Goal: Transaction & Acquisition: Book appointment/travel/reservation

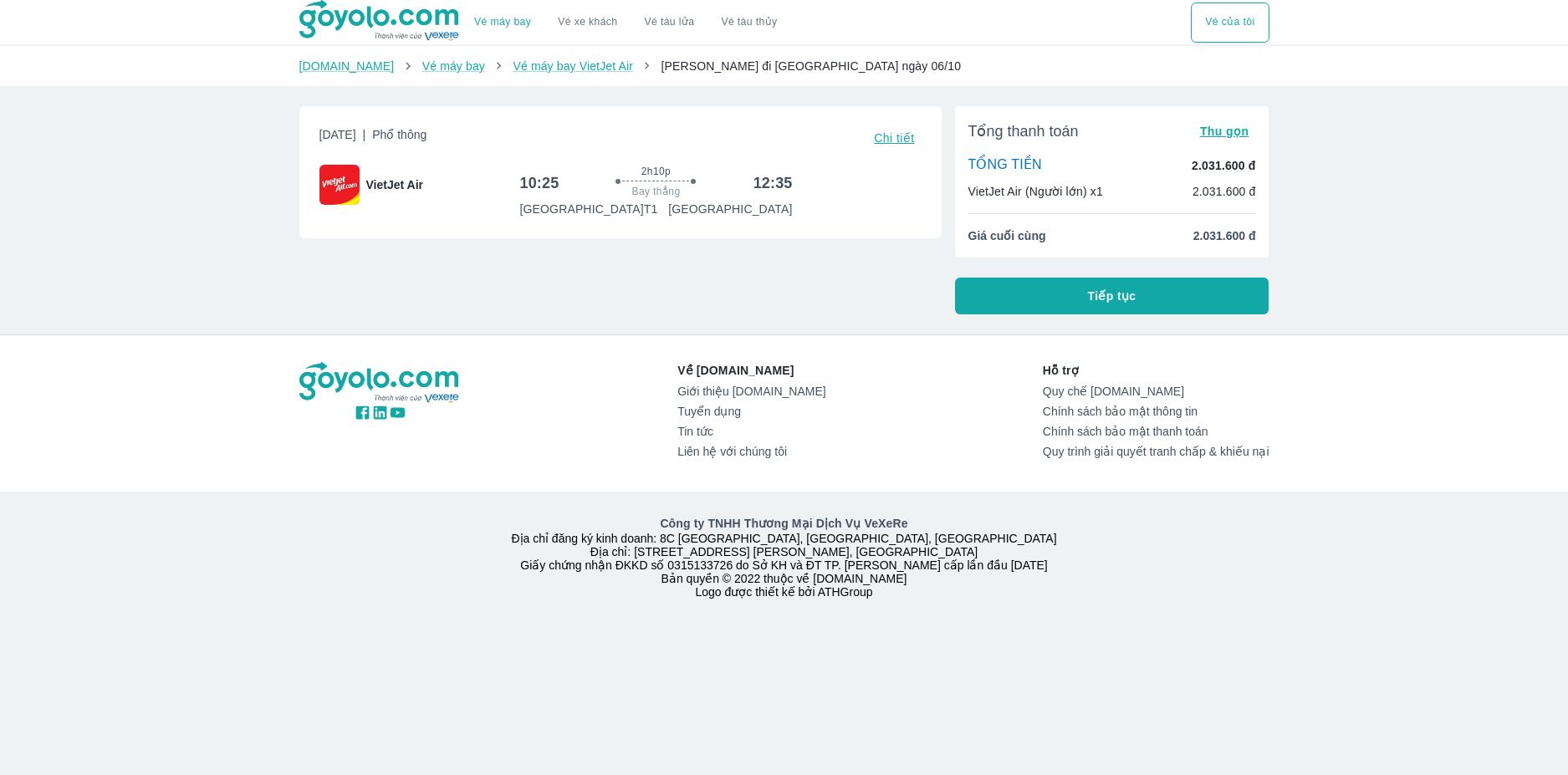
click at [905, 148] on button "Chi tiết" at bounding box center [894, 138] width 53 height 24
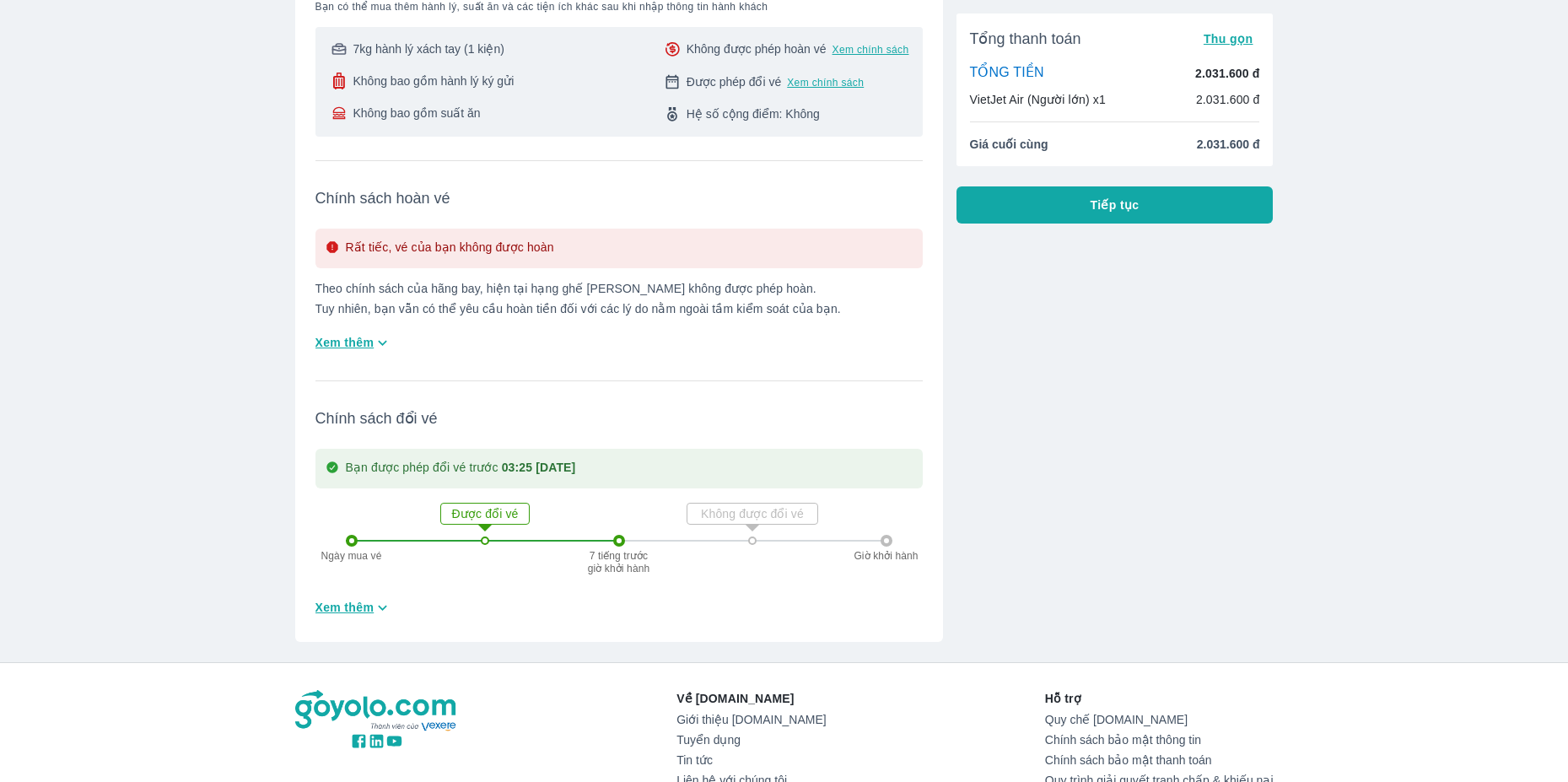
scroll to position [337, 0]
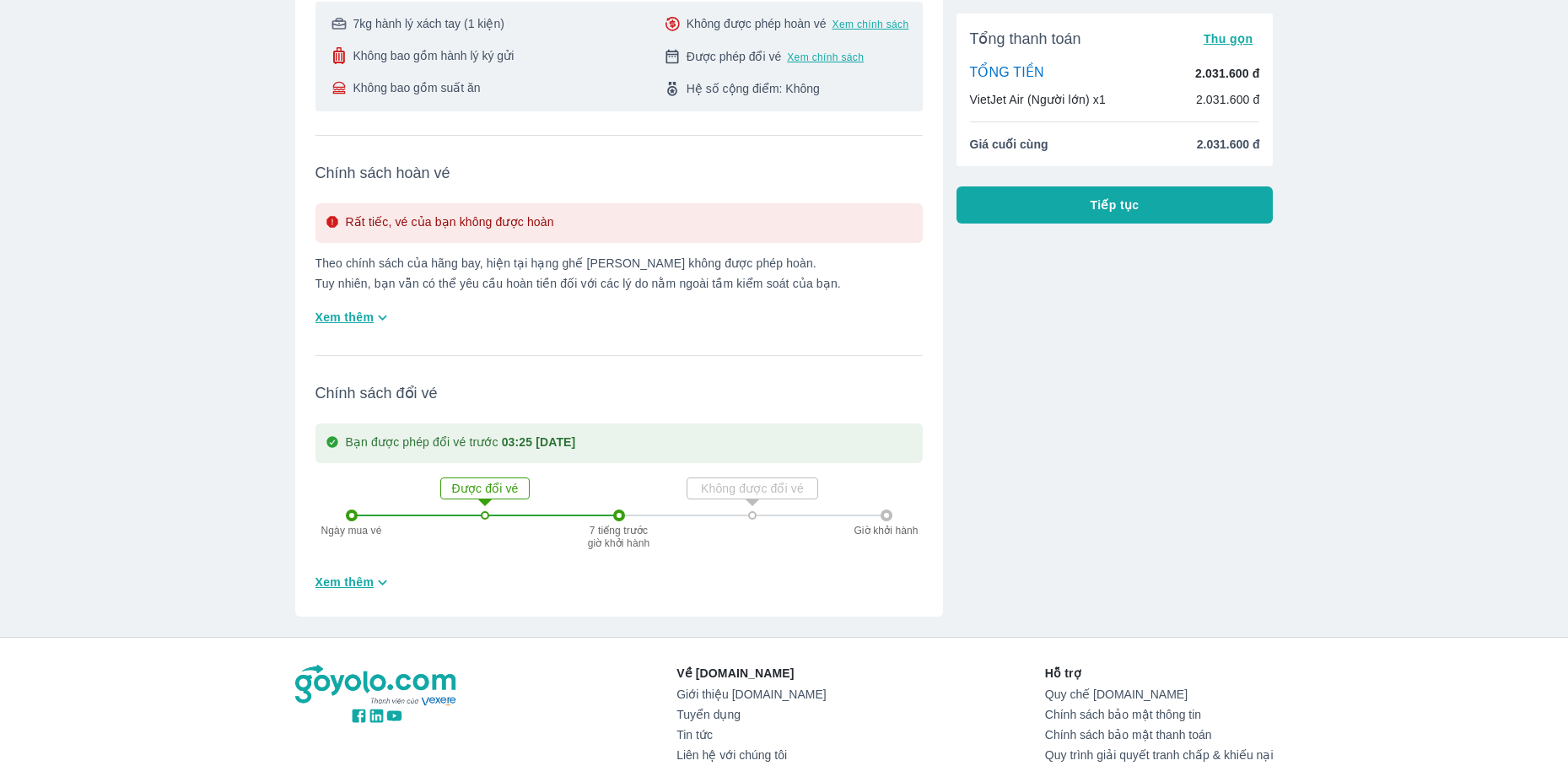
click at [361, 586] on span "Xem thêm" at bounding box center [345, 581] width 59 height 17
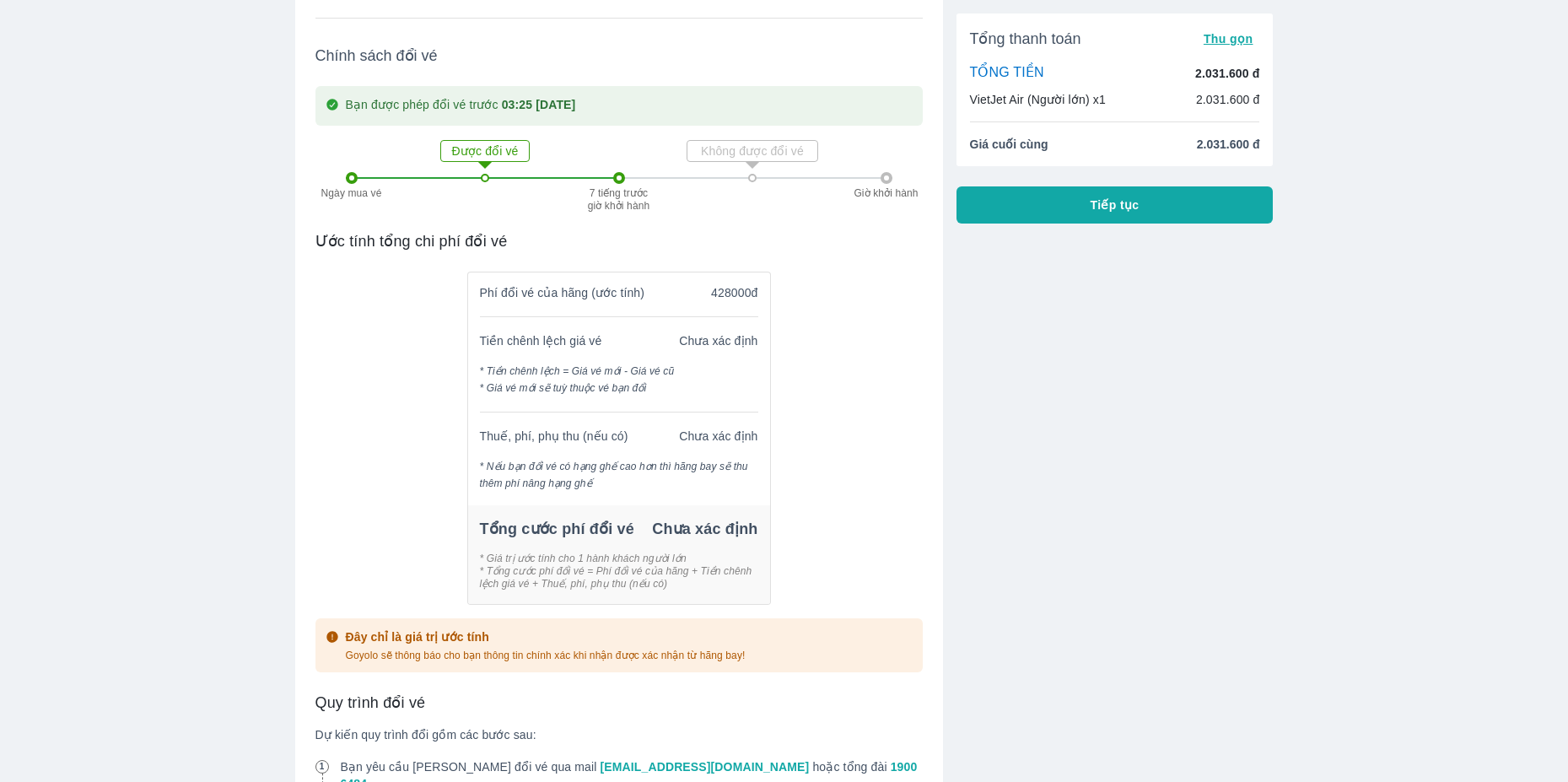
scroll to position [1180, 0]
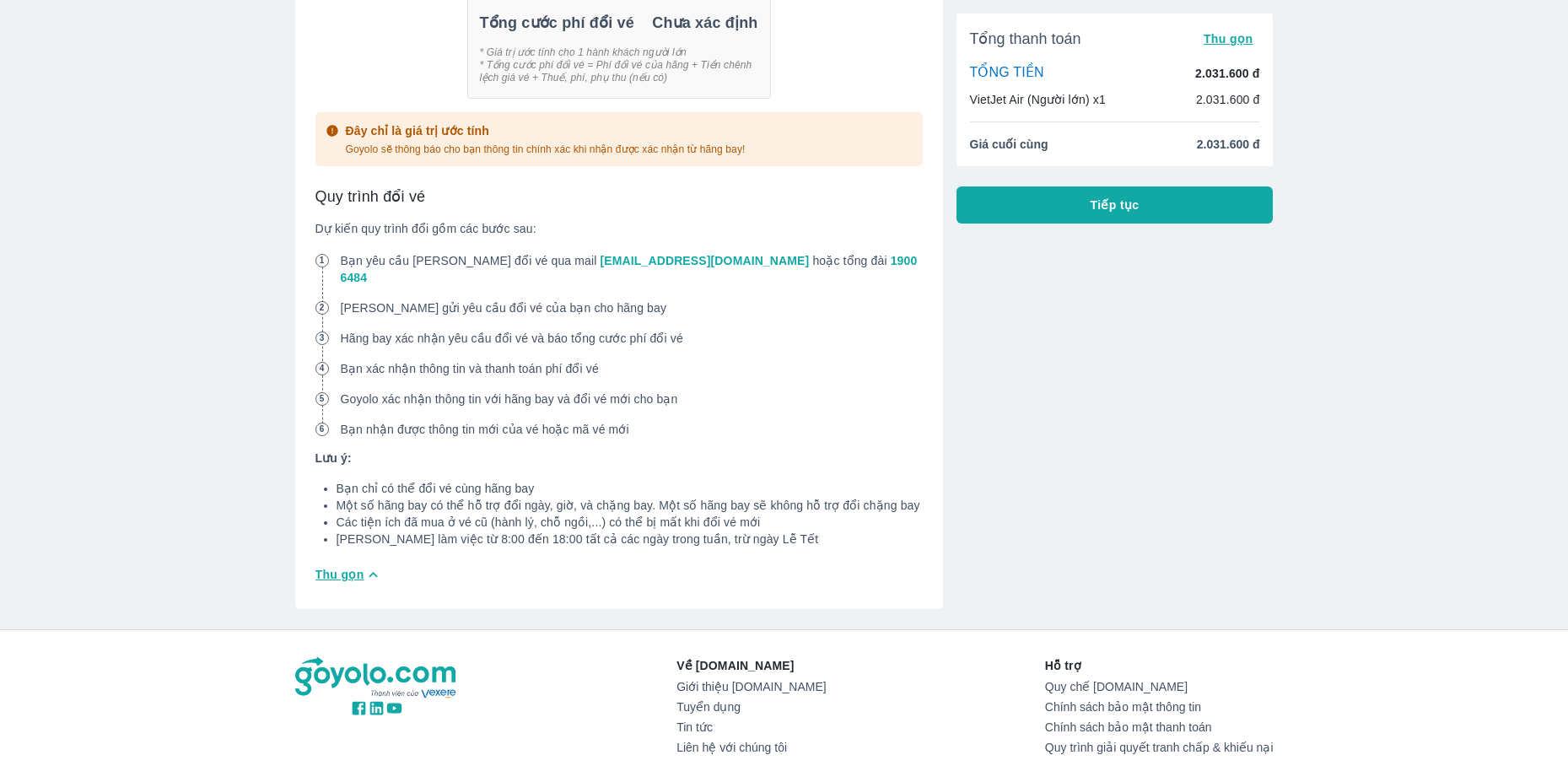
click at [367, 566] on icon "button" at bounding box center [373, 574] width 18 height 18
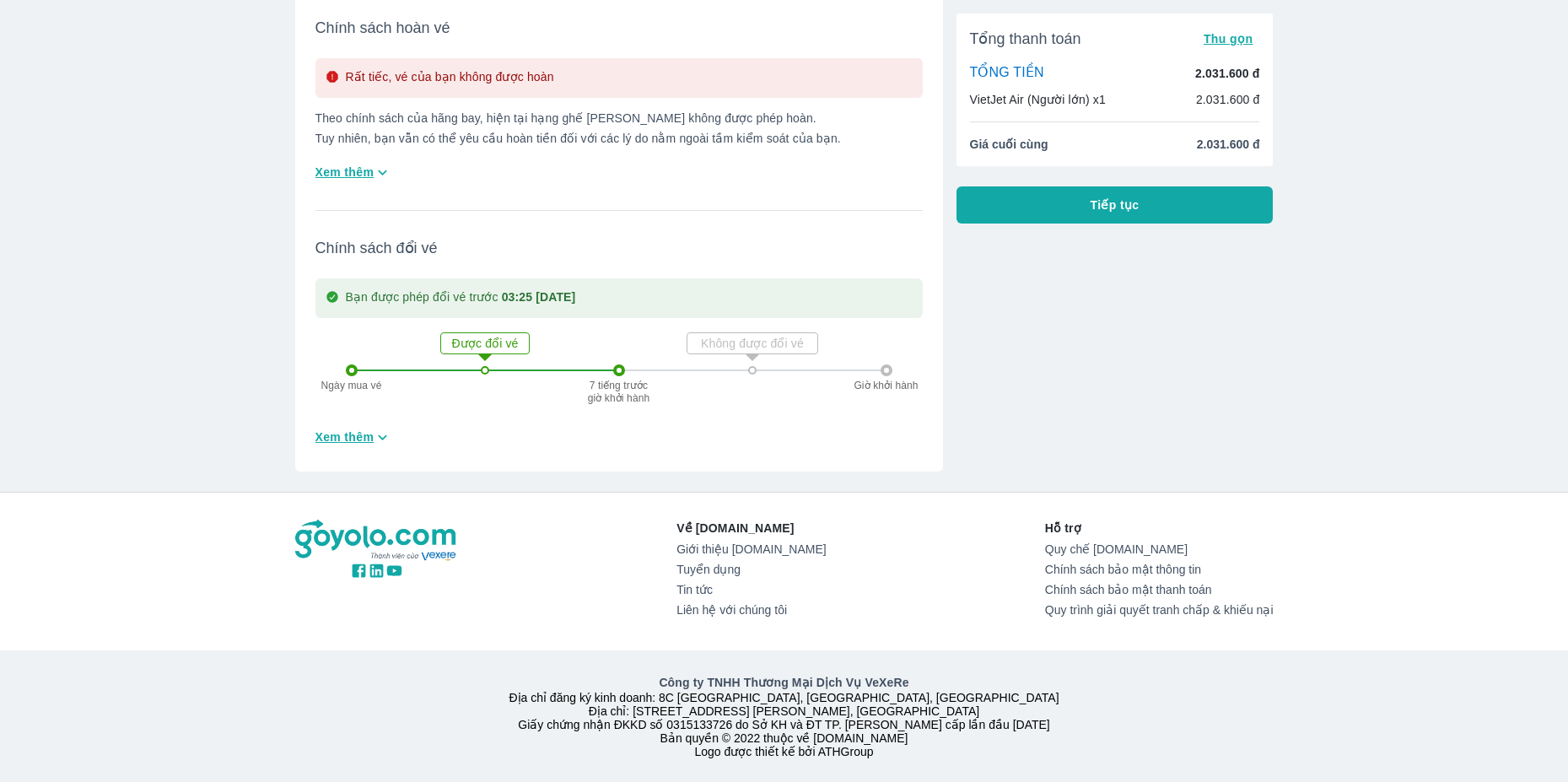
scroll to position [507, 0]
click at [372, 423] on button "Xem thêm" at bounding box center [354, 437] width 91 height 28
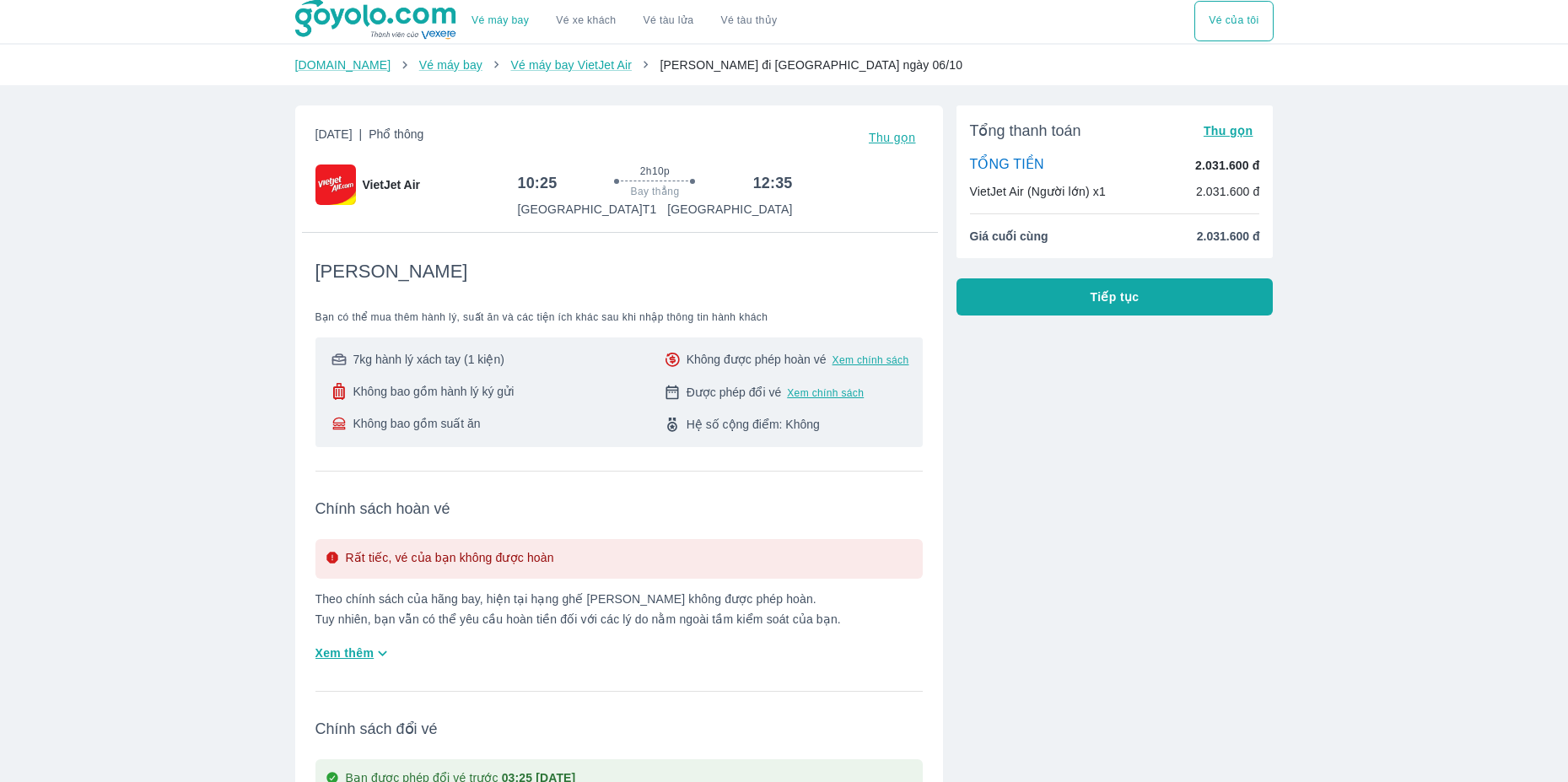
scroll to position [0, 0]
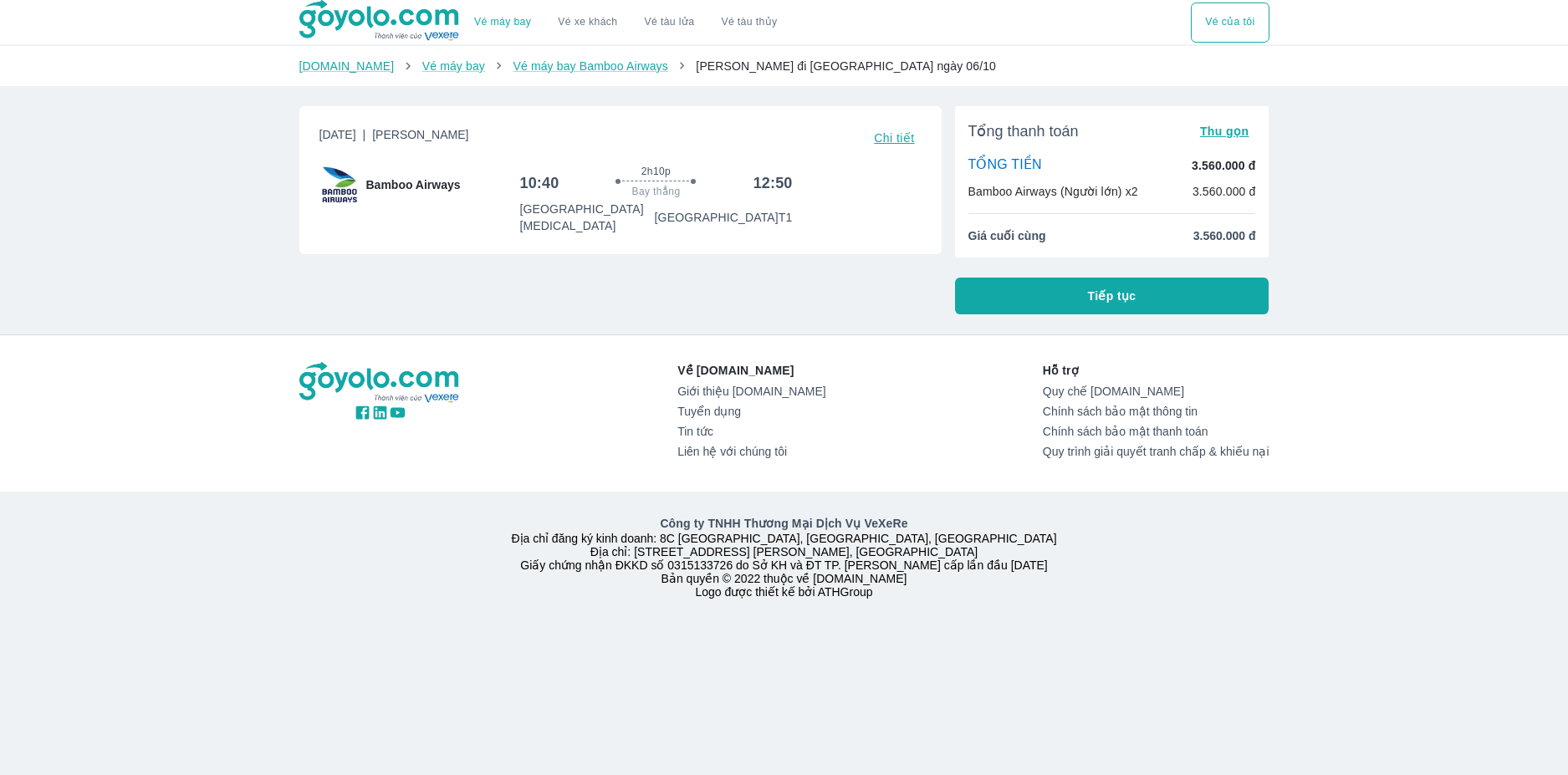
click at [899, 136] on span "Chi tiết" at bounding box center [894, 137] width 40 height 14
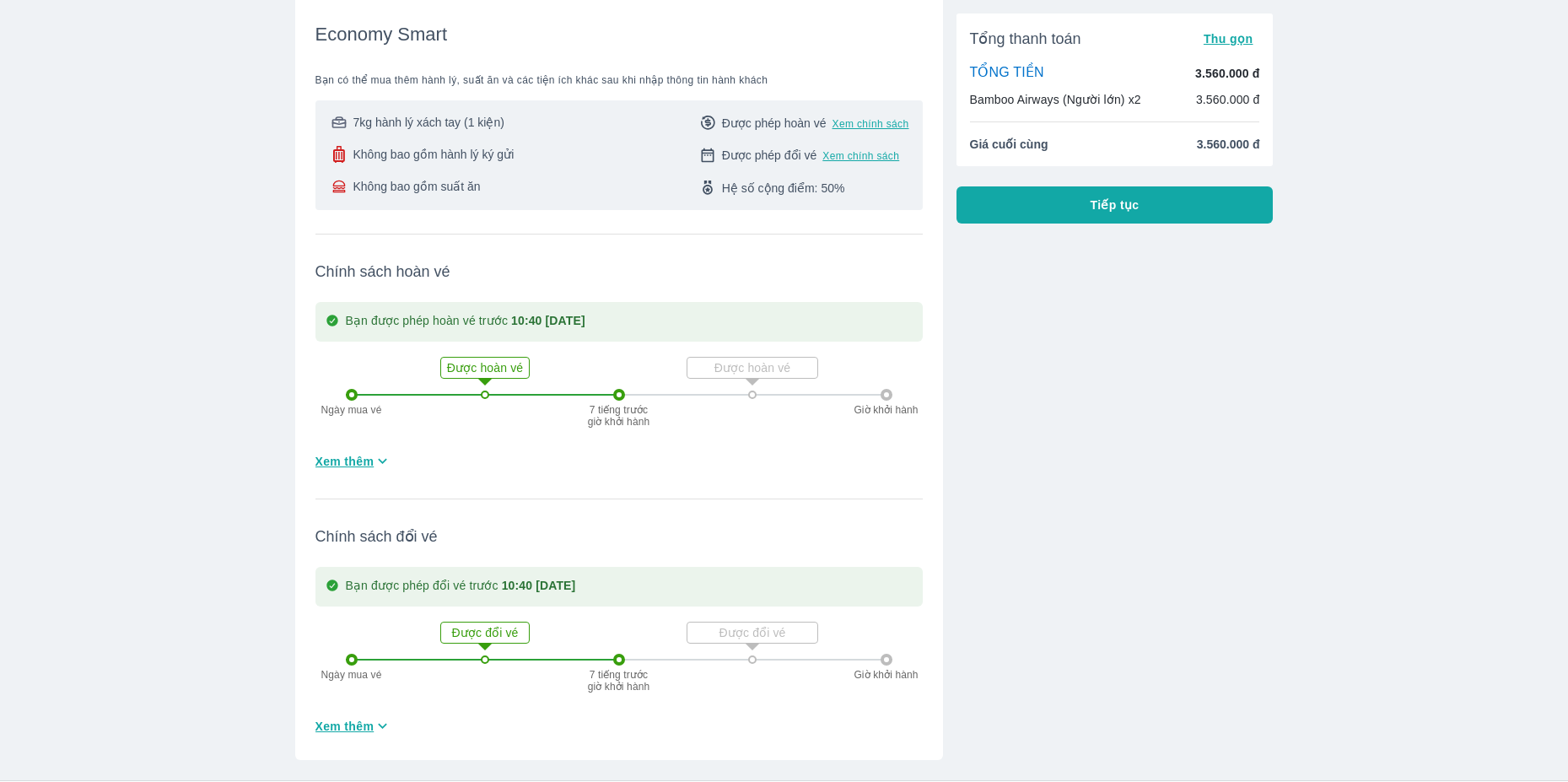
scroll to position [422, 0]
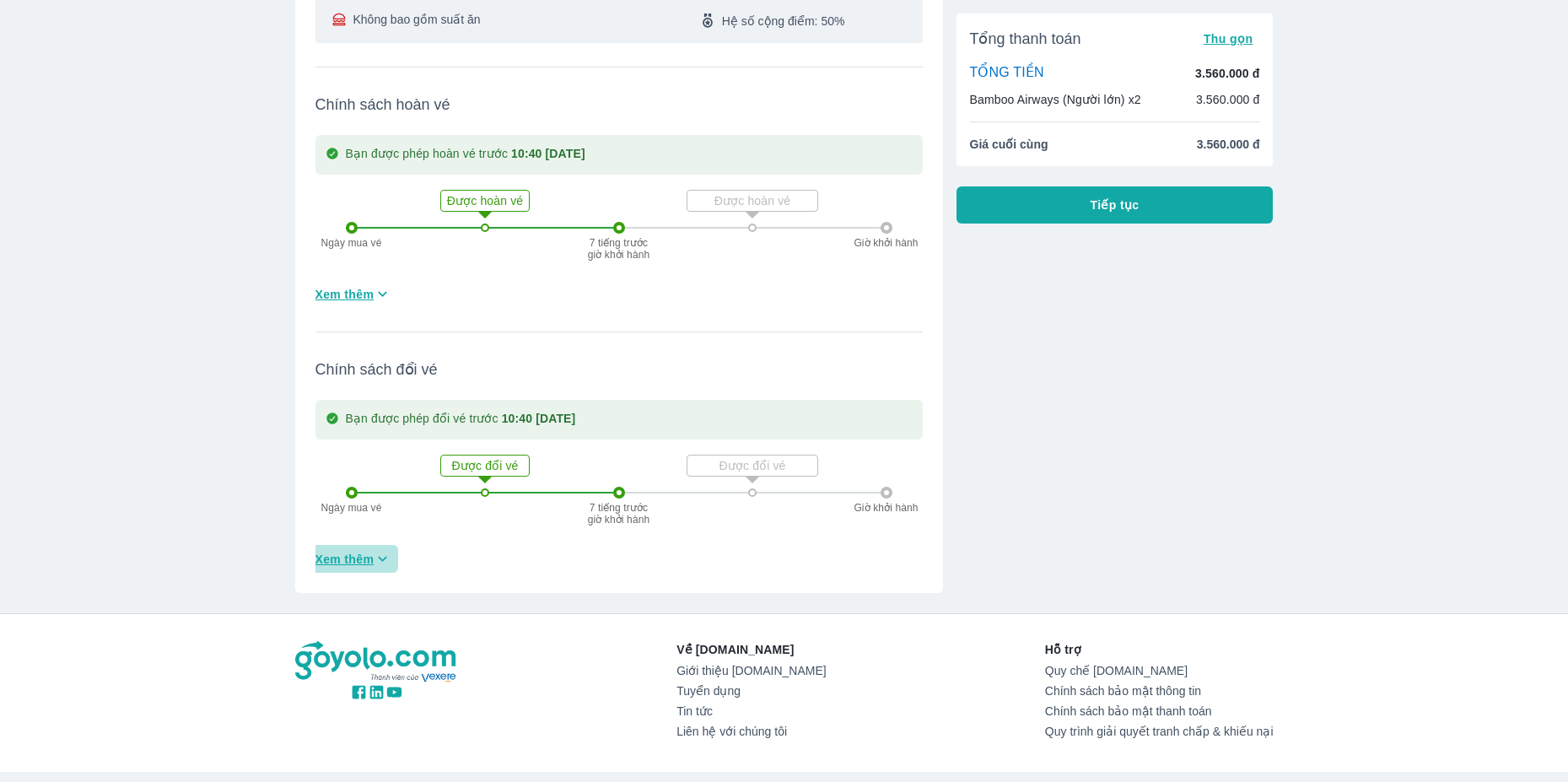
click at [362, 551] on span "Xem thêm" at bounding box center [345, 559] width 59 height 17
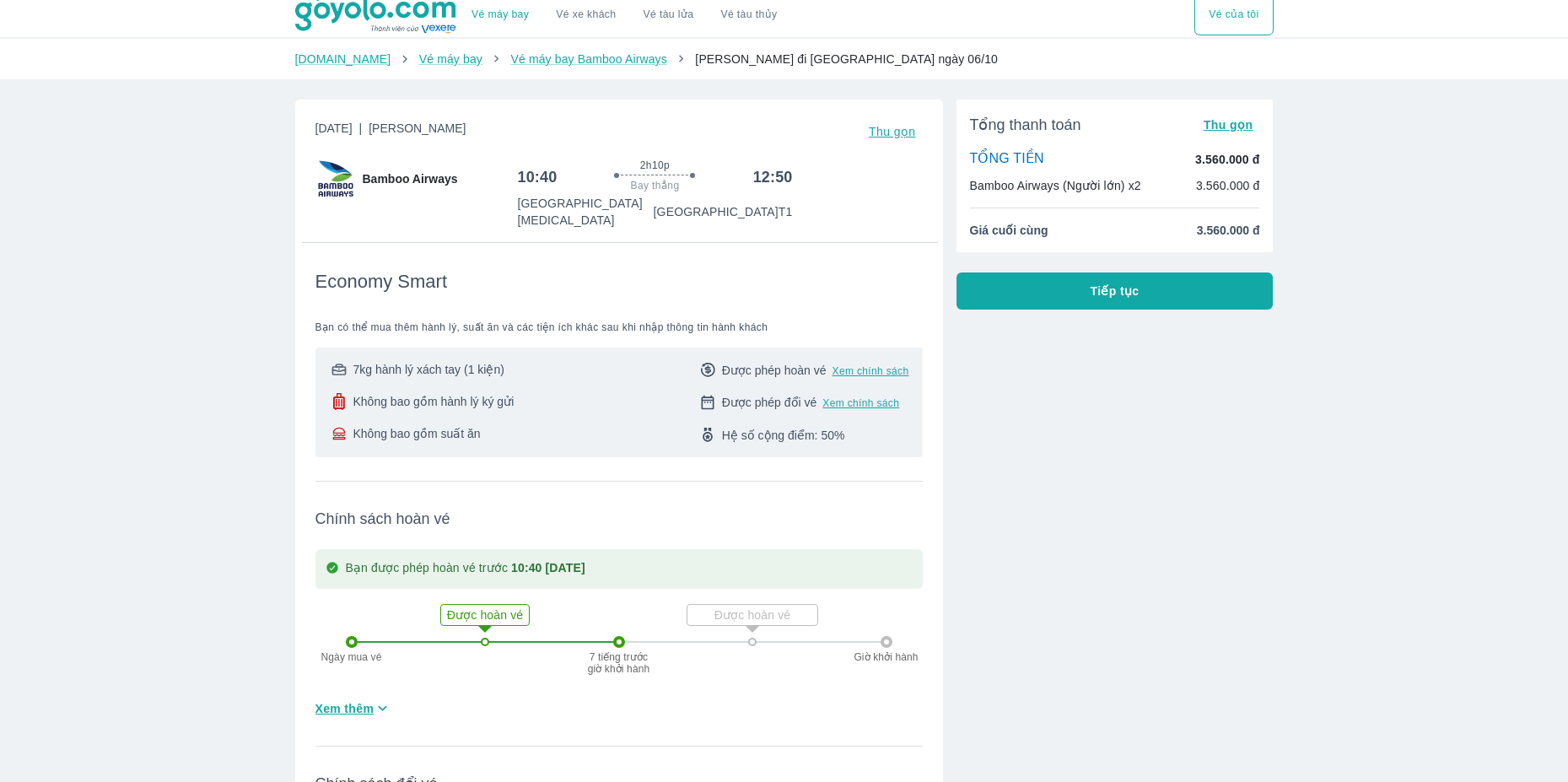
scroll to position [0, 0]
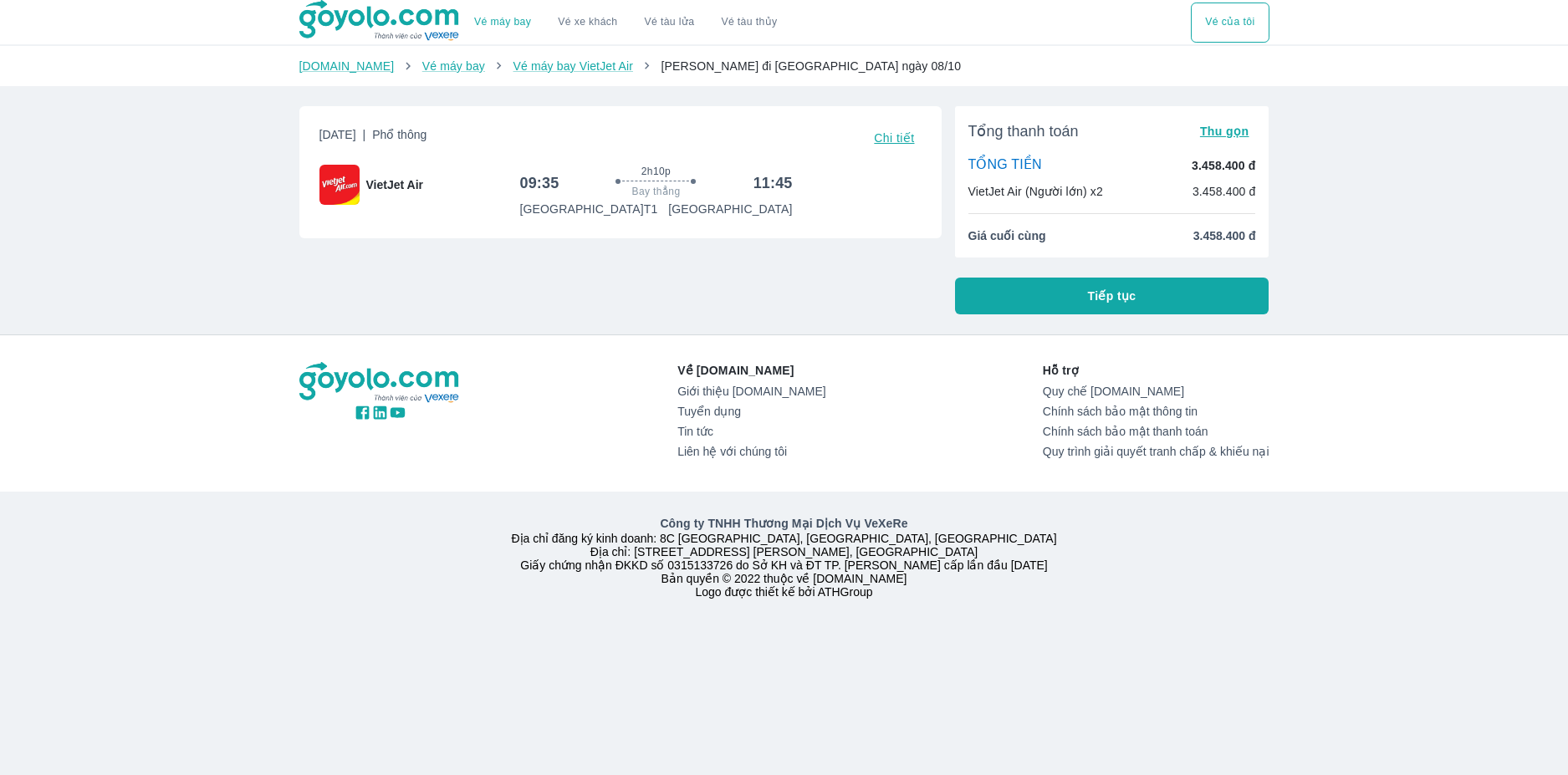
click at [905, 136] on span "Chi tiết" at bounding box center [894, 137] width 40 height 14
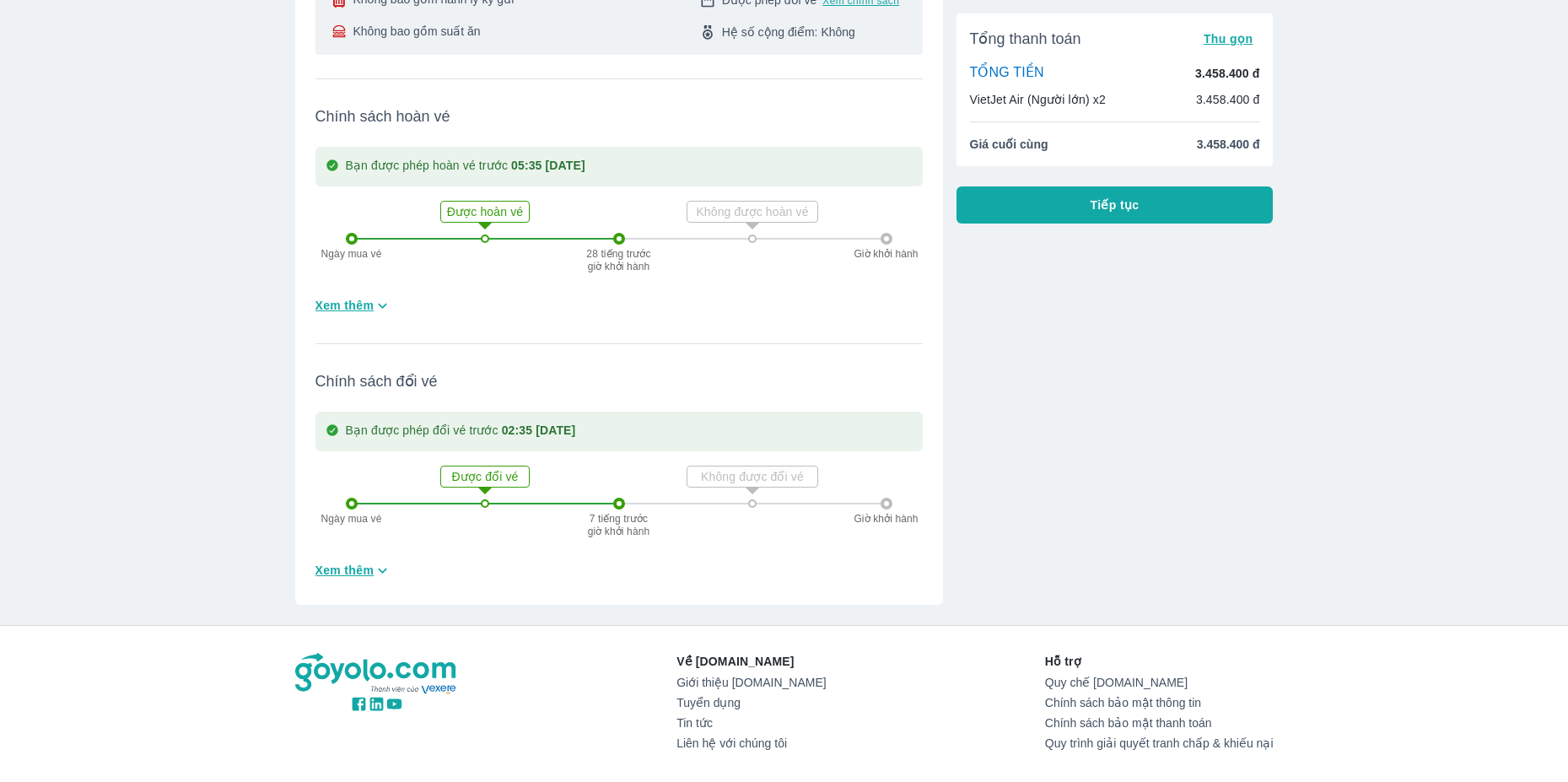
scroll to position [422, 0]
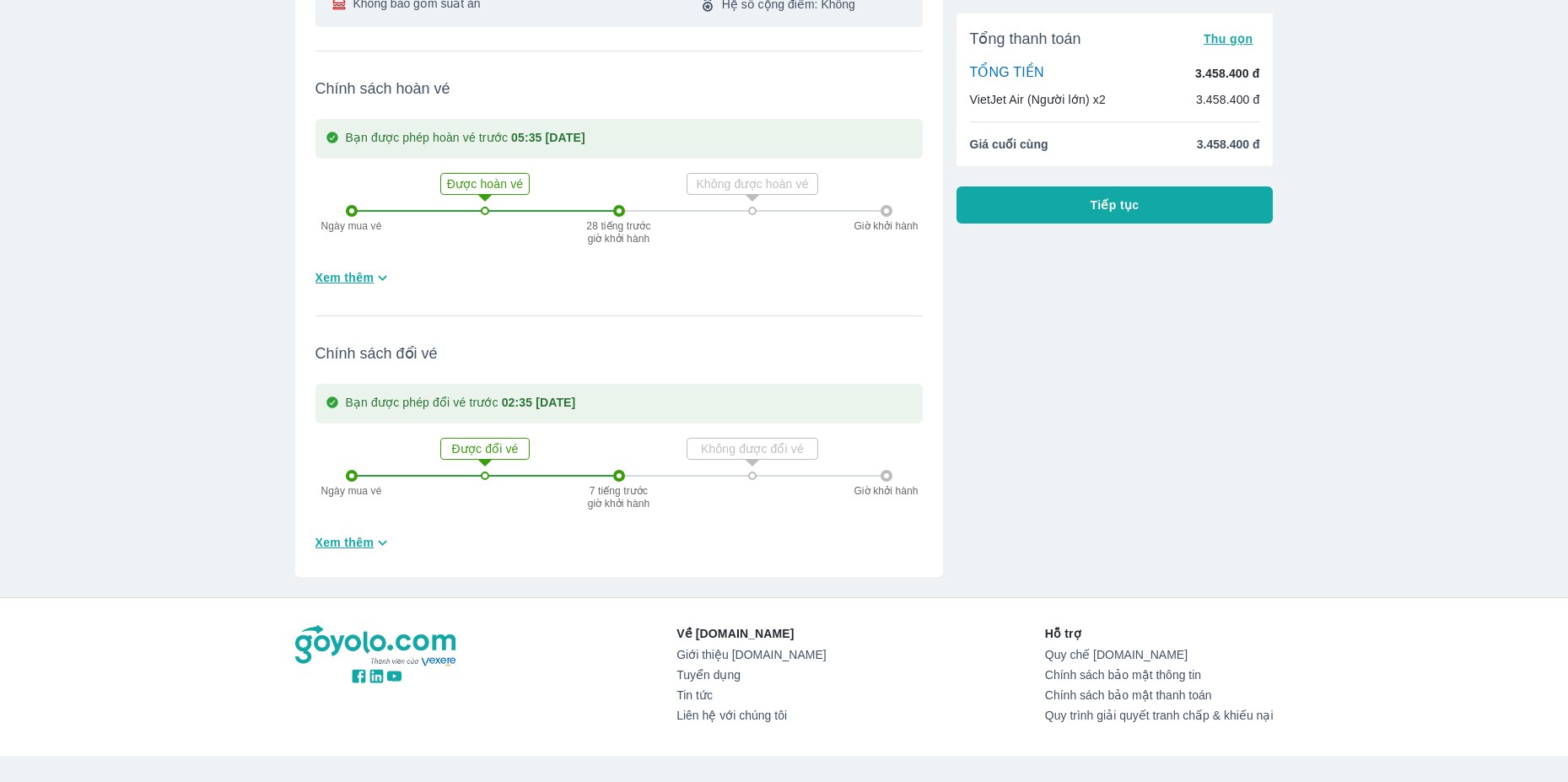
click at [363, 279] on span "Xem thêm" at bounding box center [345, 277] width 59 height 17
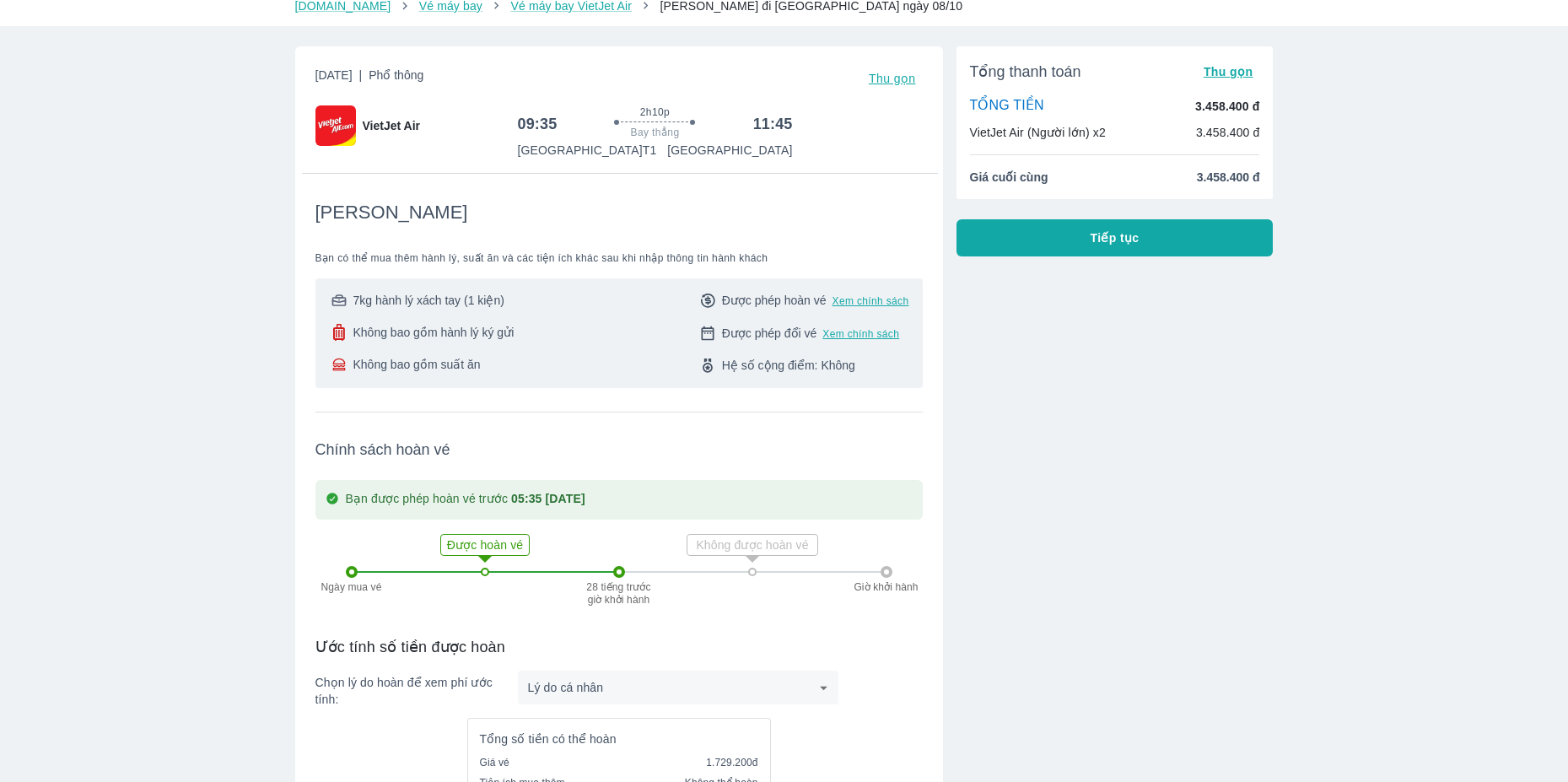
scroll to position [0, 0]
